Goal: Find specific page/section: Find specific page/section

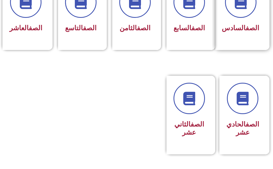
scroll to position [298, 0]
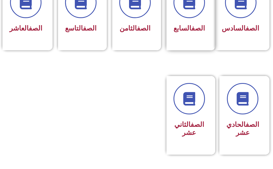
click at [215, 39] on div "الصف السابع" at bounding box center [191, 15] width 54 height 71
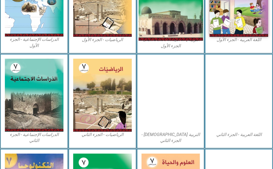
scroll to position [217, 0]
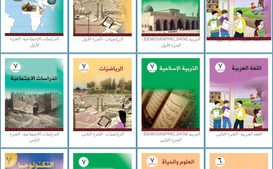
click at [255, 12] on img at bounding box center [238, 0] width 64 height 80
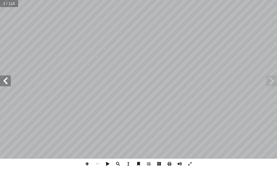
click at [5, 83] on div "ُ ة َّ ي ِ ب َ ر َ الع ُ ة َ غ ُّ الل ليف أ � ّ فريق الت ) ً � ق ِّ س َ ن ُ سف …" at bounding box center [138, 79] width 277 height 159
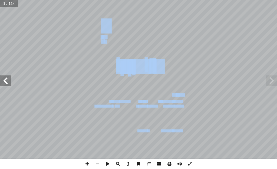
click at [2, 84] on span at bounding box center [5, 81] width 11 height 11
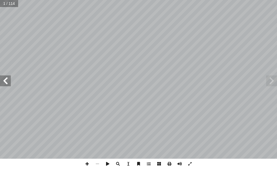
drag, startPoint x: 5, startPoint y: 83, endPoint x: 2, endPoint y: 79, distance: 5.5
click at [3, 80] on span at bounding box center [5, 81] width 11 height 11
click at [2, 78] on span at bounding box center [5, 81] width 11 height 11
click at [2, 77] on span at bounding box center [5, 81] width 11 height 11
click at [1, 78] on span at bounding box center [5, 81] width 11 height 11
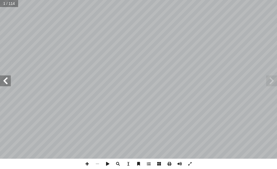
click at [1, 78] on span at bounding box center [5, 81] width 11 height 11
click at [0, 78] on span at bounding box center [5, 81] width 11 height 11
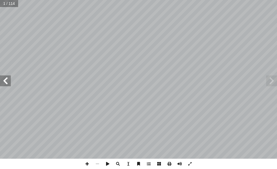
click at [0, 78] on span at bounding box center [5, 81] width 11 height 11
